Goal: Task Accomplishment & Management: Manage account settings

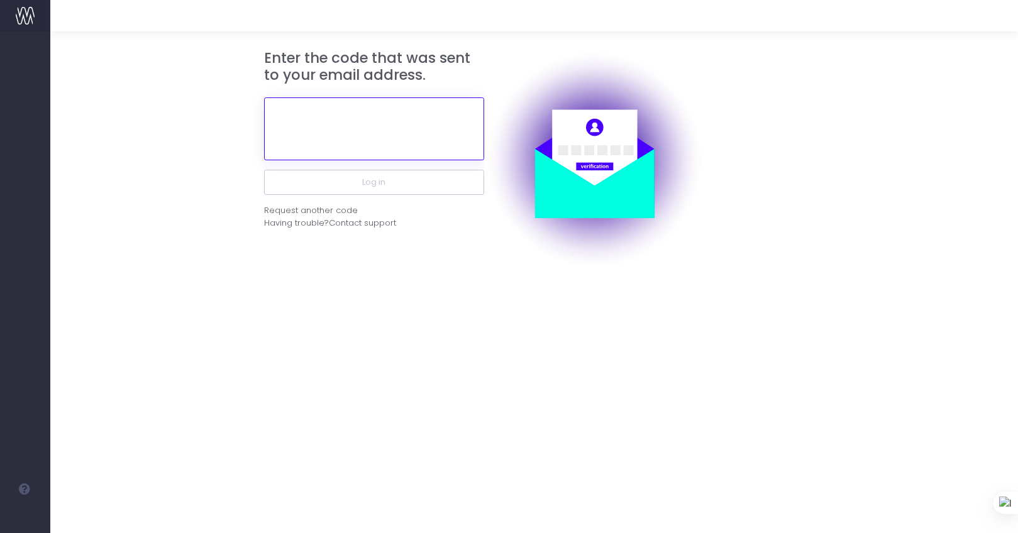
click at [355, 126] on input "text" at bounding box center [374, 128] width 220 height 63
paste input "955181"
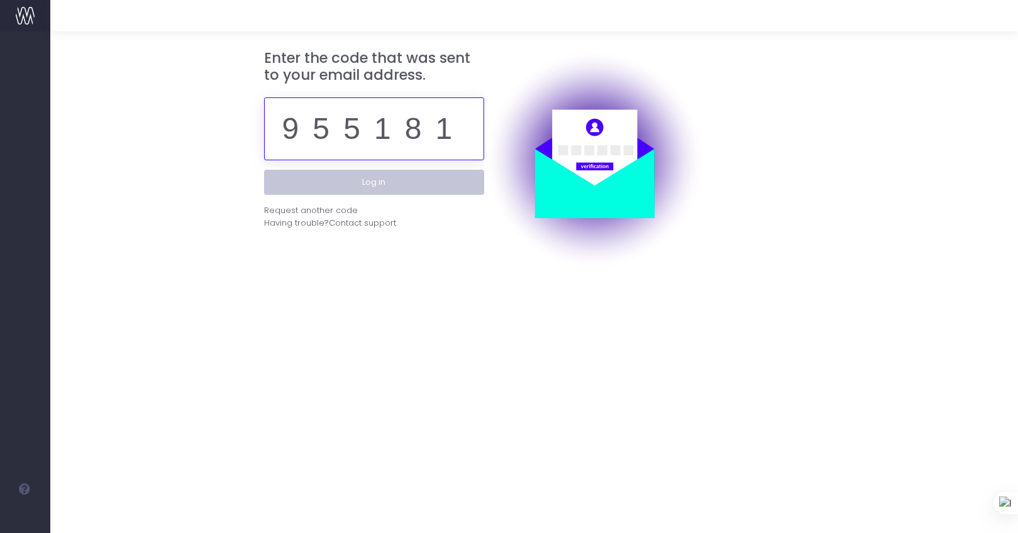
type input "955181"
click at [383, 188] on button "Log in" at bounding box center [374, 182] width 220 height 25
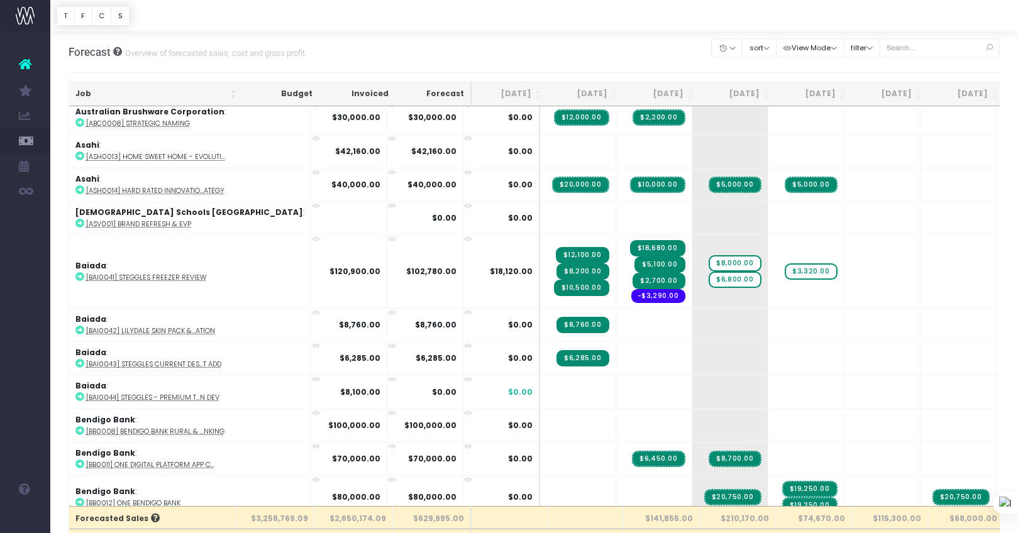
scroll to position [8, 0]
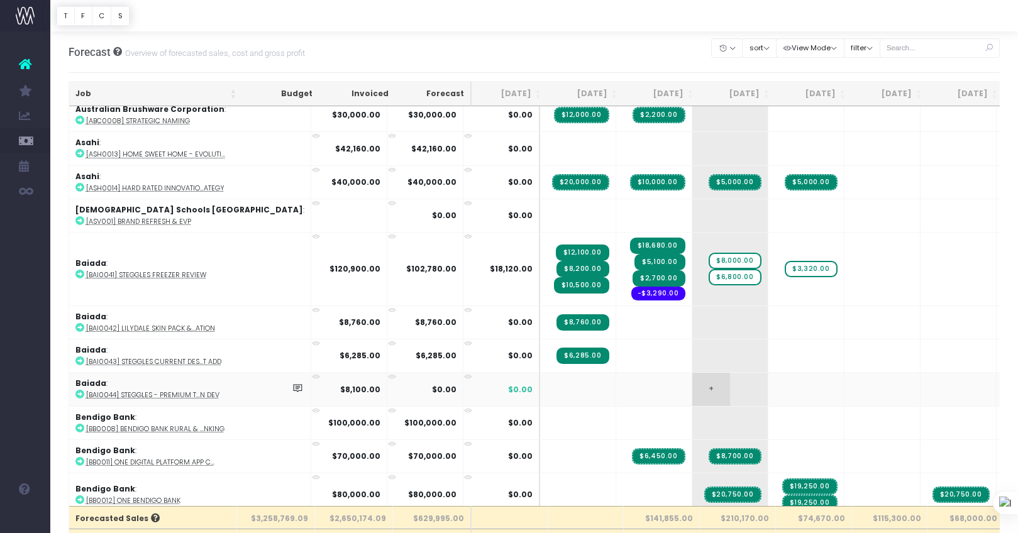
click at [692, 390] on td "+" at bounding box center [730, 388] width 76 height 33
click at [692, 387] on span "+" at bounding box center [711, 389] width 38 height 33
click at [692, 385] on span "+" at bounding box center [711, 389] width 38 height 33
click at [692, 387] on span "+" at bounding box center [711, 389] width 38 height 33
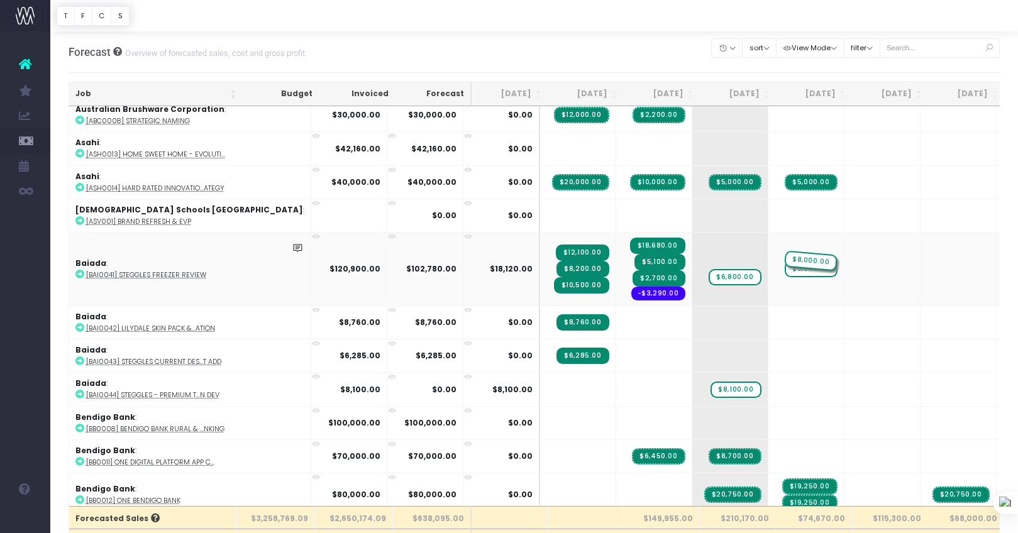
drag, startPoint x: 673, startPoint y: 260, endPoint x: 732, endPoint y: 242, distance: 61.8
click at [785, 275] on span "$3,320.00" at bounding box center [811, 277] width 52 height 16
click at [785, 258] on span "$8,000.00" at bounding box center [811, 261] width 52 height 16
type input "10400"
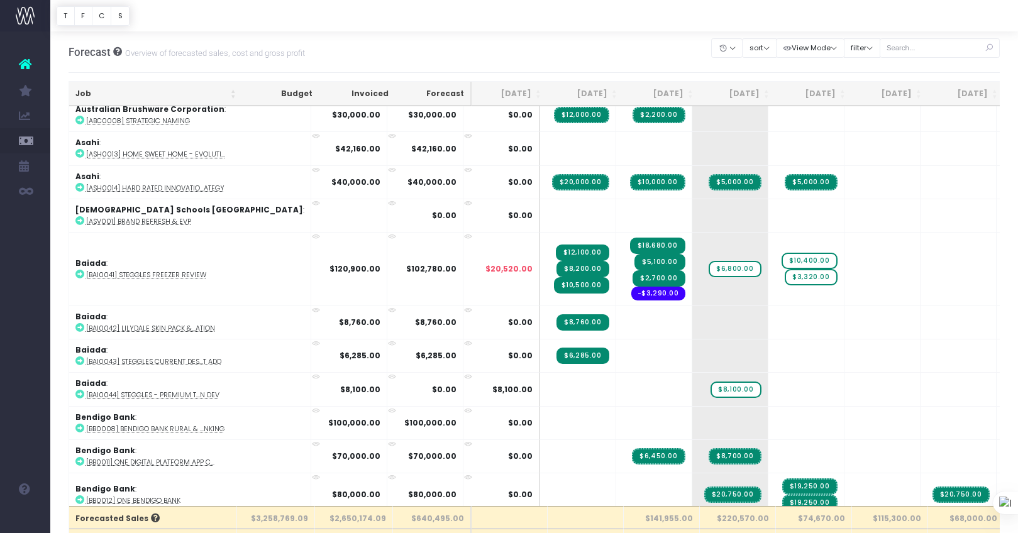
click at [785, 275] on span "$3,320.00" at bounding box center [811, 277] width 52 height 16
type input "920"
drag, startPoint x: 748, startPoint y: 277, endPoint x: 678, endPoint y: 280, distance: 70.5
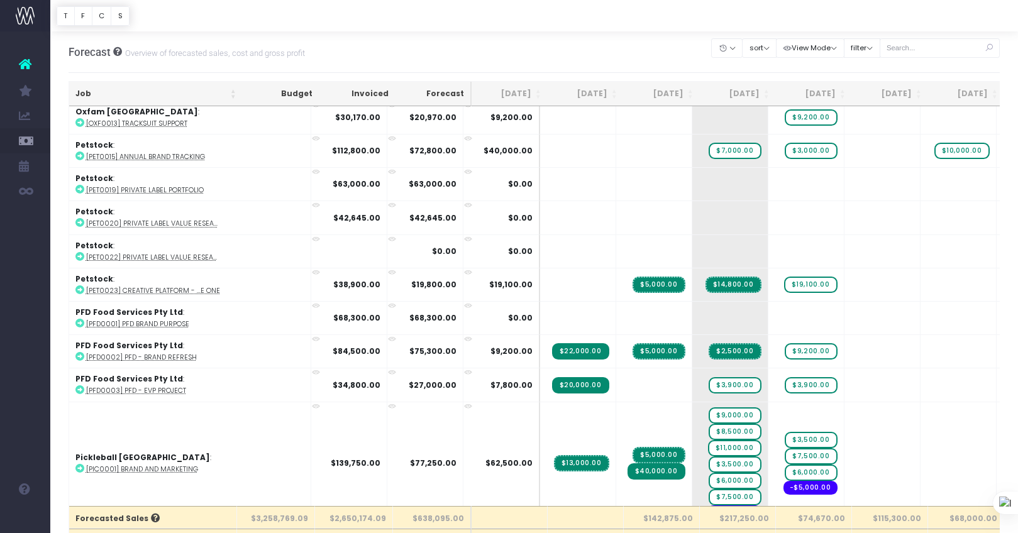
scroll to position [2125, 0]
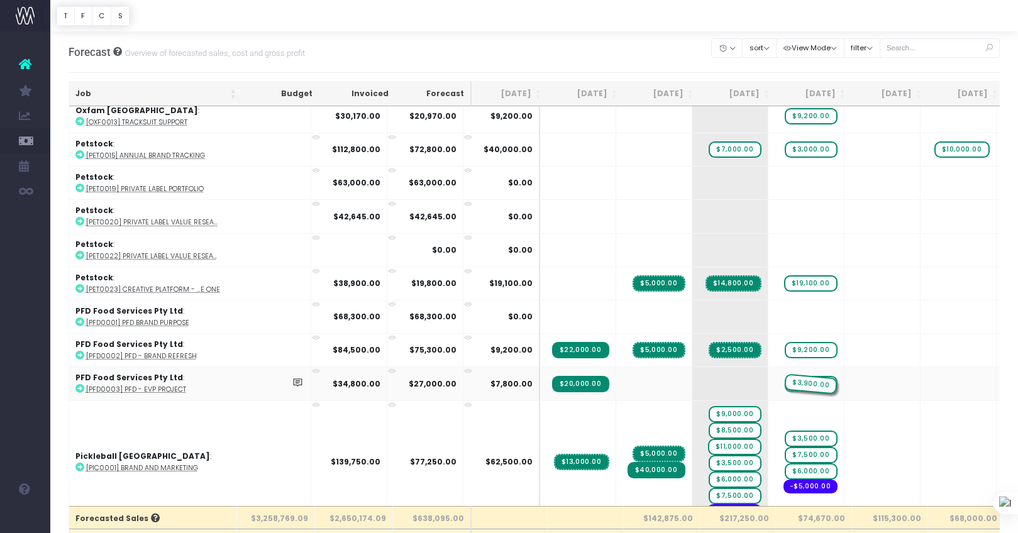
drag, startPoint x: 672, startPoint y: 376, endPoint x: 742, endPoint y: 378, distance: 69.8
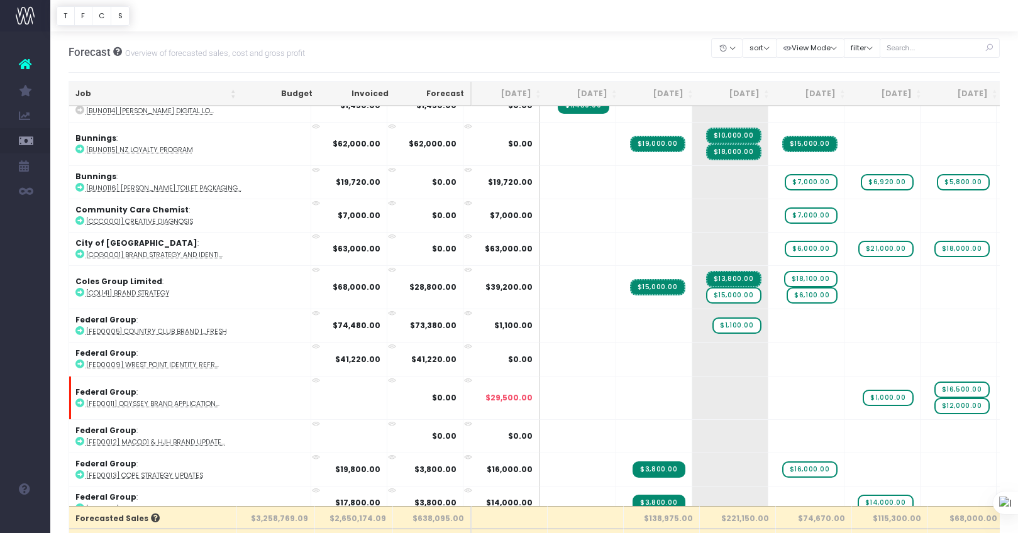
scroll to position [841, 0]
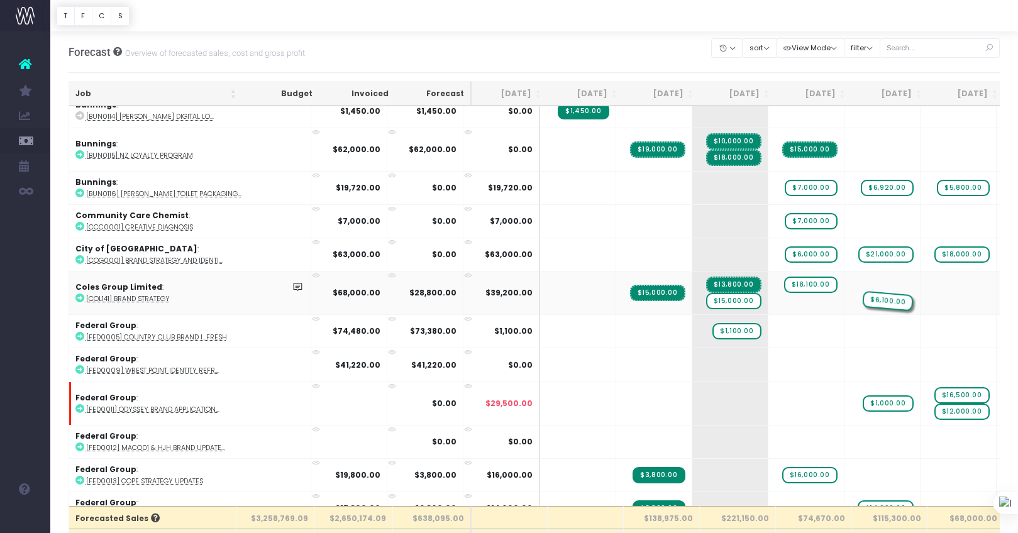
drag, startPoint x: 754, startPoint y: 299, endPoint x: 799, endPoint y: 299, distance: 44.6
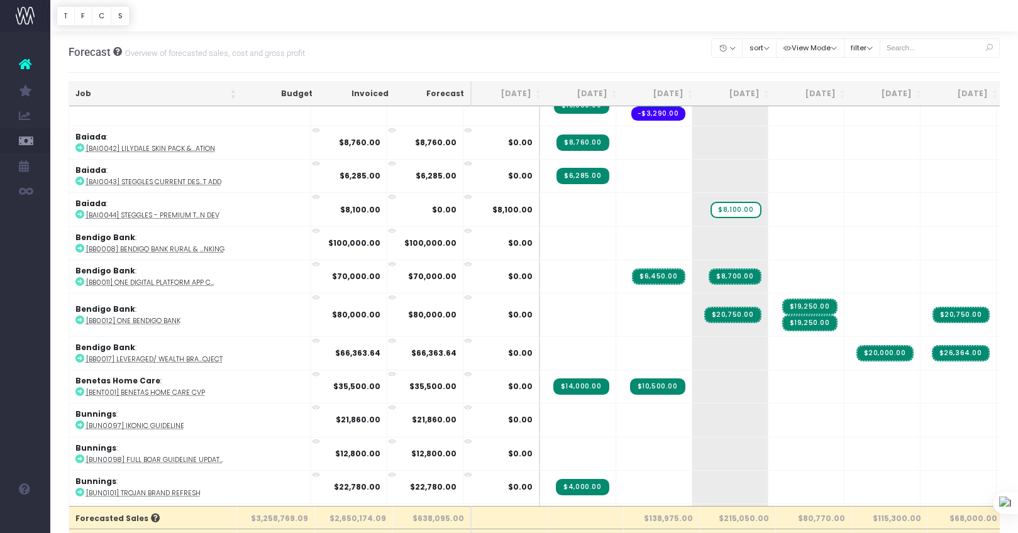
scroll to position [0, 0]
